Goal: Information Seeking & Learning: Find specific fact

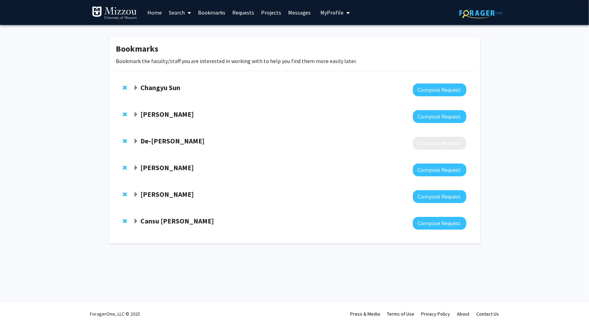
click at [177, 13] on link "Search" at bounding box center [179, 12] width 29 height 24
click at [191, 34] on span "Faculty/Staff" at bounding box center [190, 32] width 51 height 14
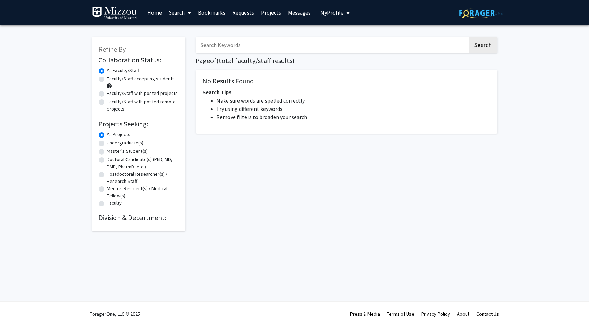
click at [271, 44] on input "Search Keywords" at bounding box center [332, 45] width 272 height 16
click at [469, 37] on button "Search" at bounding box center [483, 45] width 28 height 16
click at [209, 45] on input "[PERSON_NAME]" at bounding box center [332, 45] width 272 height 16
click at [485, 45] on button "Search" at bounding box center [483, 45] width 28 height 16
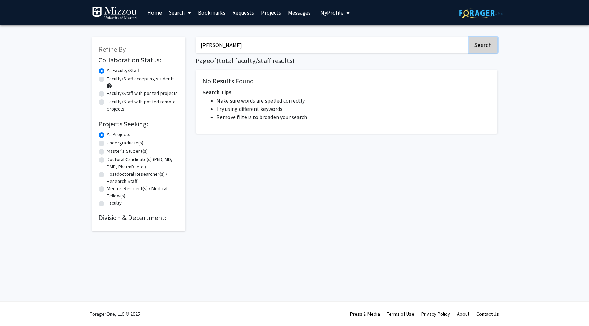
click at [485, 45] on button "Search" at bounding box center [483, 45] width 28 height 16
click at [385, 48] on input "[PERSON_NAME]" at bounding box center [332, 45] width 272 height 16
drag, startPoint x: 385, startPoint y: 48, endPoint x: 267, endPoint y: 55, distance: 118.2
drag, startPoint x: 267, startPoint y: 55, endPoint x: 225, endPoint y: 44, distance: 42.8
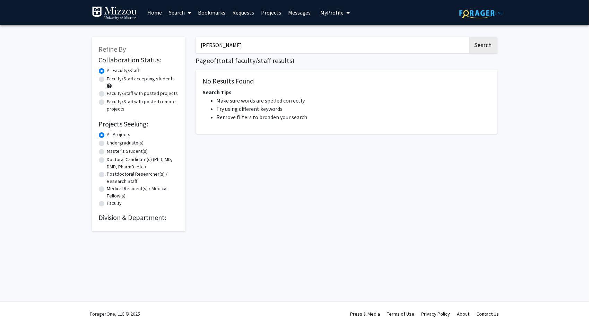
click at [225, 44] on input "[PERSON_NAME]" at bounding box center [332, 45] width 272 height 16
click at [476, 48] on button "Search" at bounding box center [483, 45] width 28 height 16
click at [266, 44] on input "[PERSON_NAME]" at bounding box center [332, 45] width 272 height 16
type input "M"
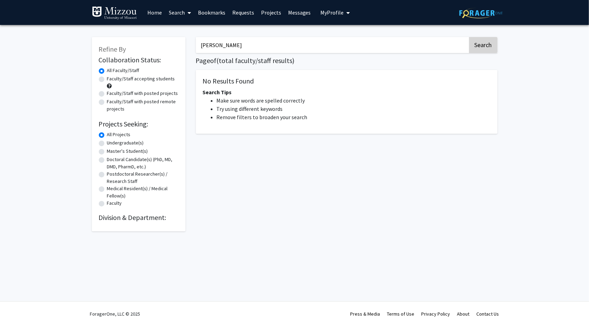
type input "[PERSON_NAME]"
click at [481, 44] on button "Search" at bounding box center [483, 45] width 28 height 16
drag, startPoint x: 481, startPoint y: 44, endPoint x: 467, endPoint y: 47, distance: 13.8
click at [467, 47] on input "[PERSON_NAME]" at bounding box center [332, 45] width 272 height 16
